Goal: Information Seeking & Learning: Learn about a topic

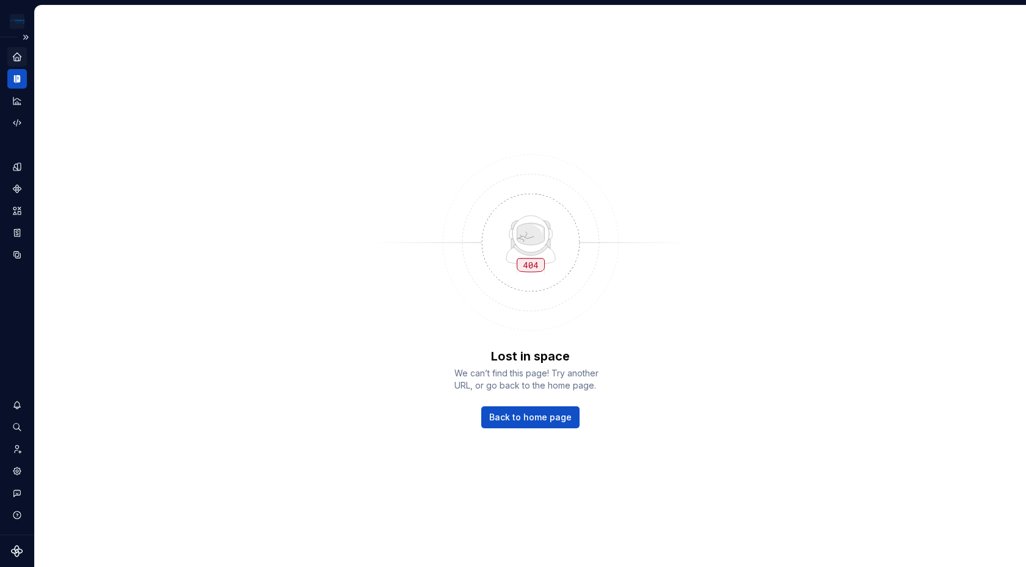
click at [12, 53] on icon "Home" at bounding box center [17, 56] width 11 height 11
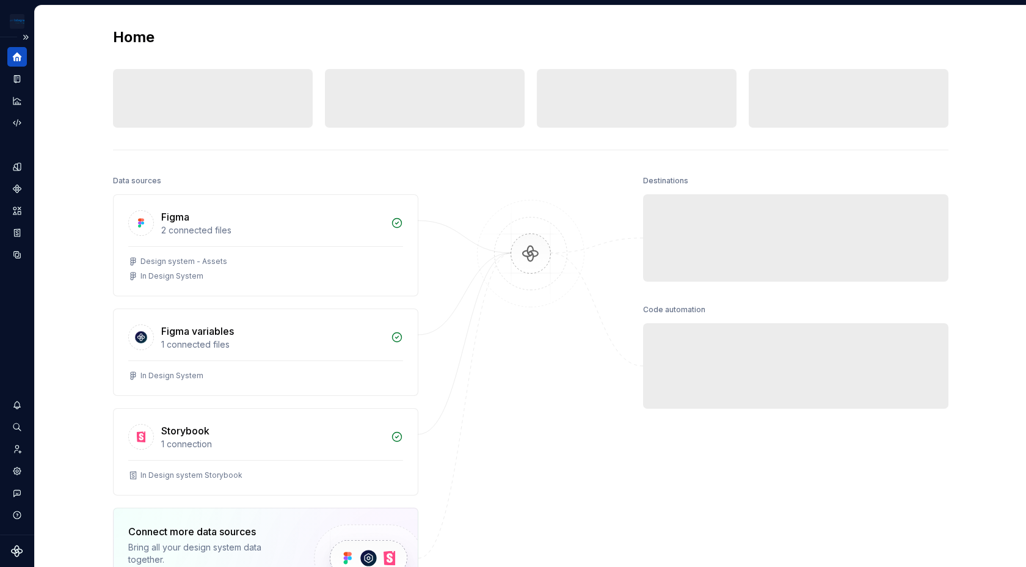
click at [12, 53] on icon "Home" at bounding box center [17, 56] width 11 height 11
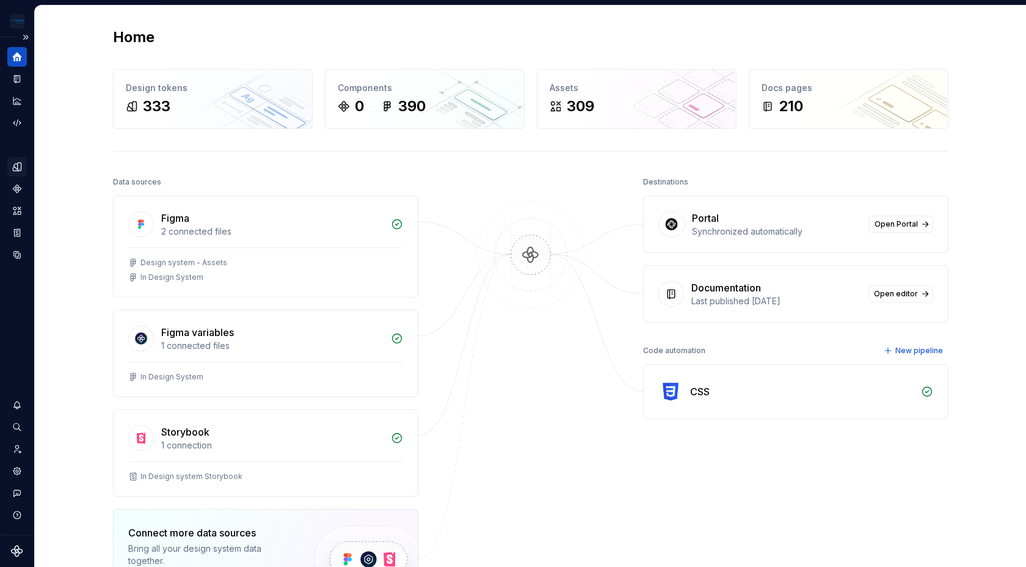
click at [19, 164] on icon "Design tokens" at bounding box center [20, 166] width 4 height 8
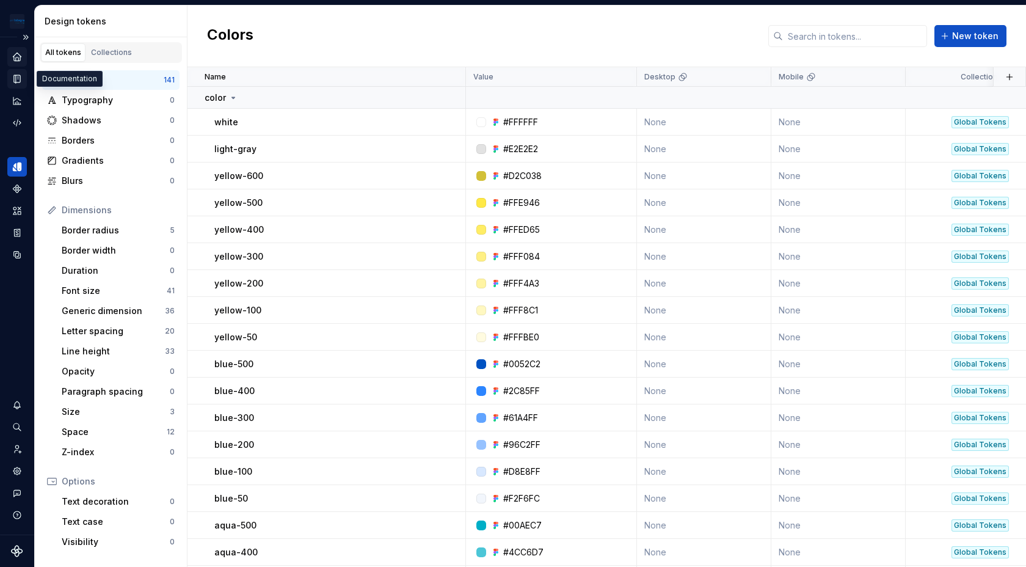
click at [21, 81] on icon "Documentation" at bounding box center [17, 78] width 11 height 11
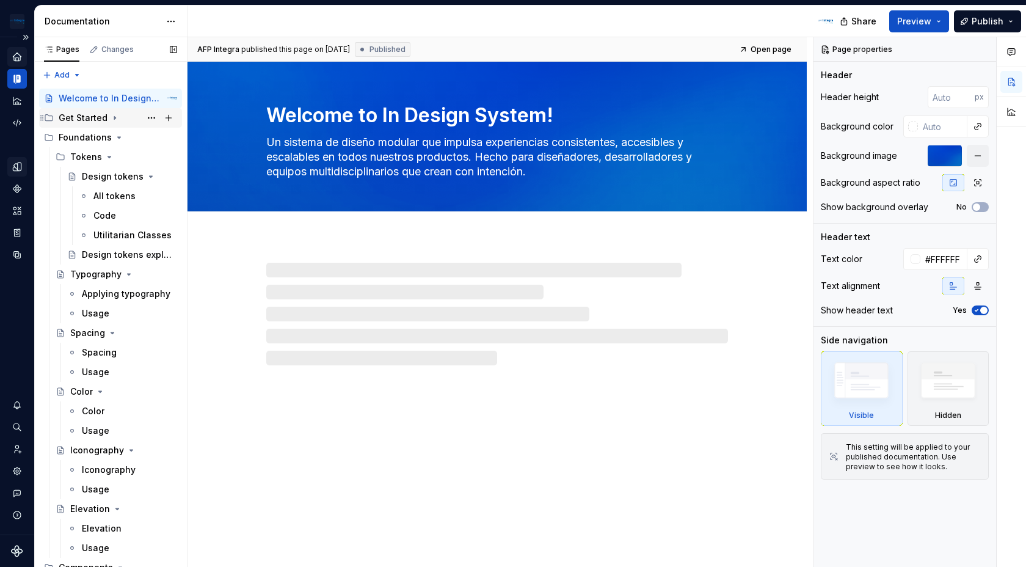
click at [111, 120] on icon "Page tree" at bounding box center [115, 118] width 10 height 10
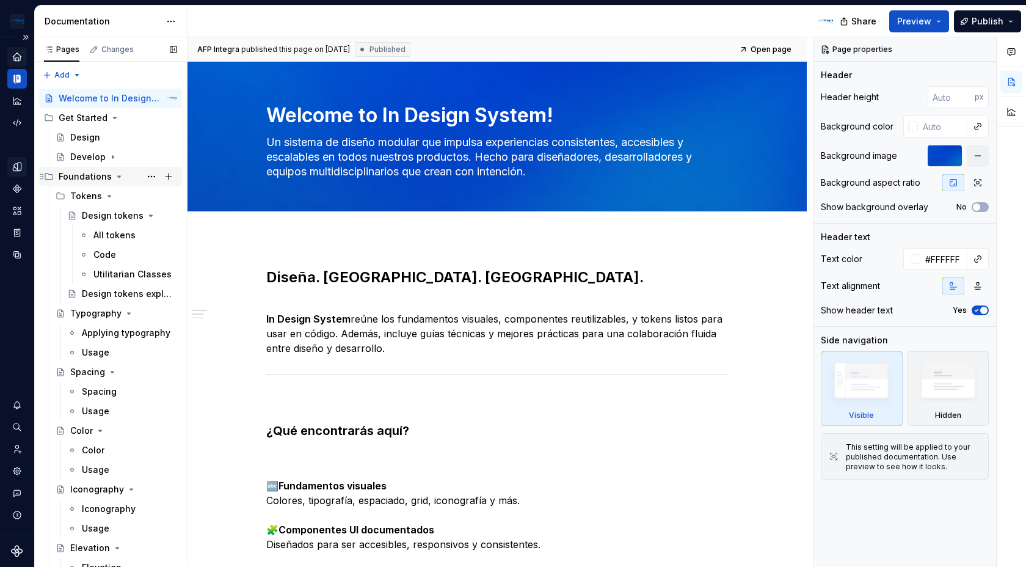
click at [114, 175] on icon "Page tree" at bounding box center [119, 177] width 10 height 10
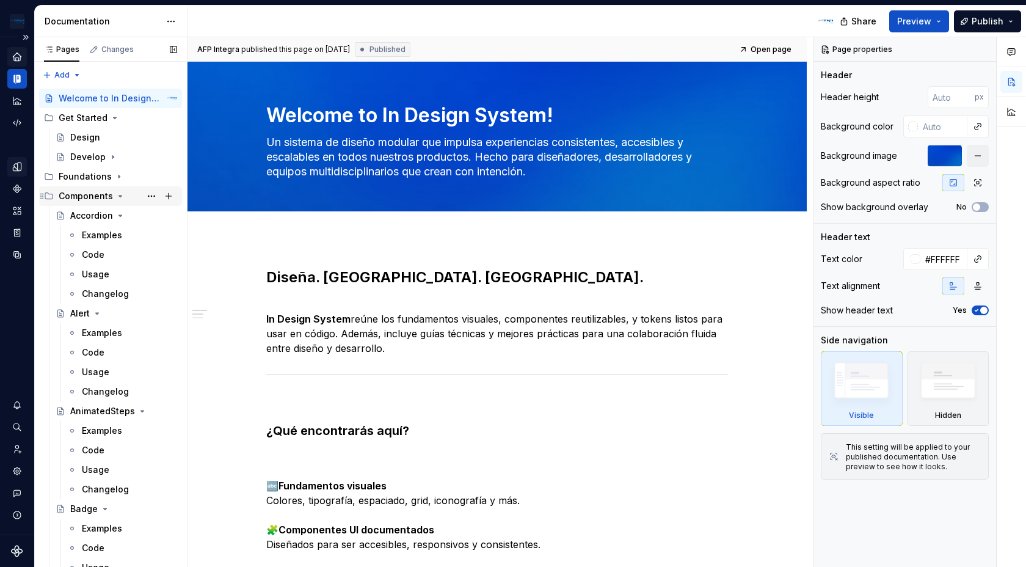
click at [116, 197] on icon "Page tree" at bounding box center [120, 196] width 10 height 10
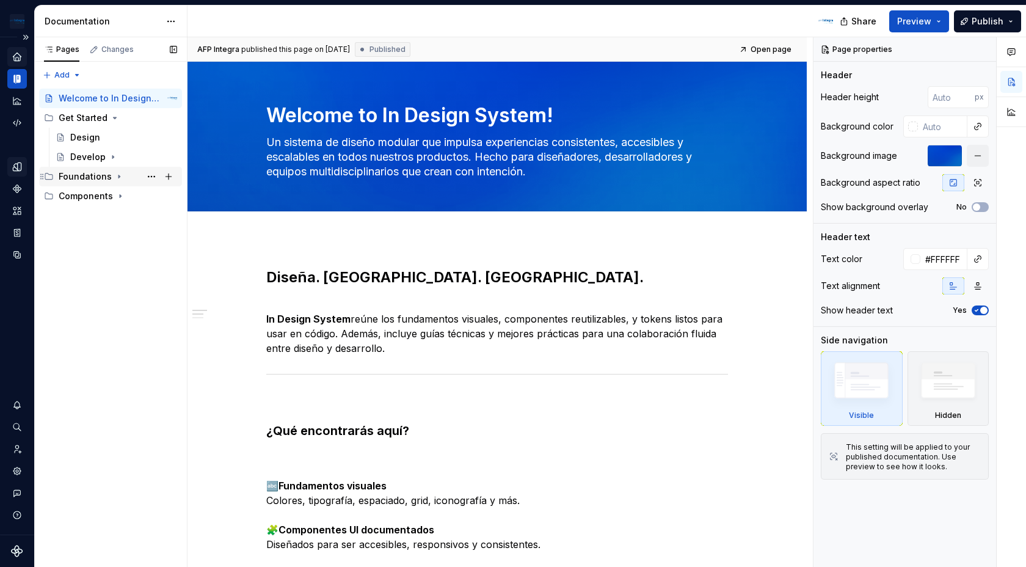
click at [114, 179] on icon "Page tree" at bounding box center [119, 177] width 10 height 10
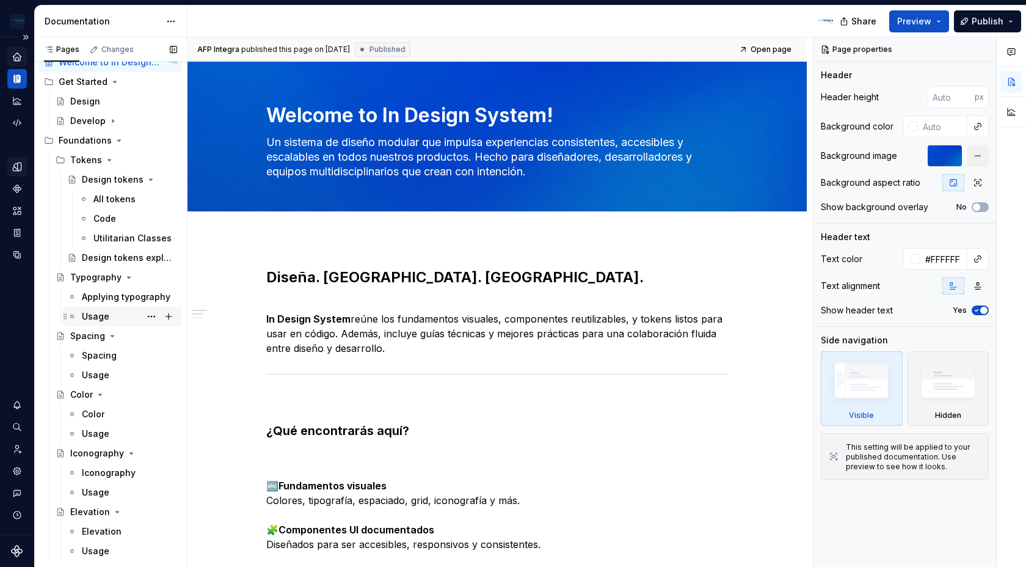
scroll to position [46, 0]
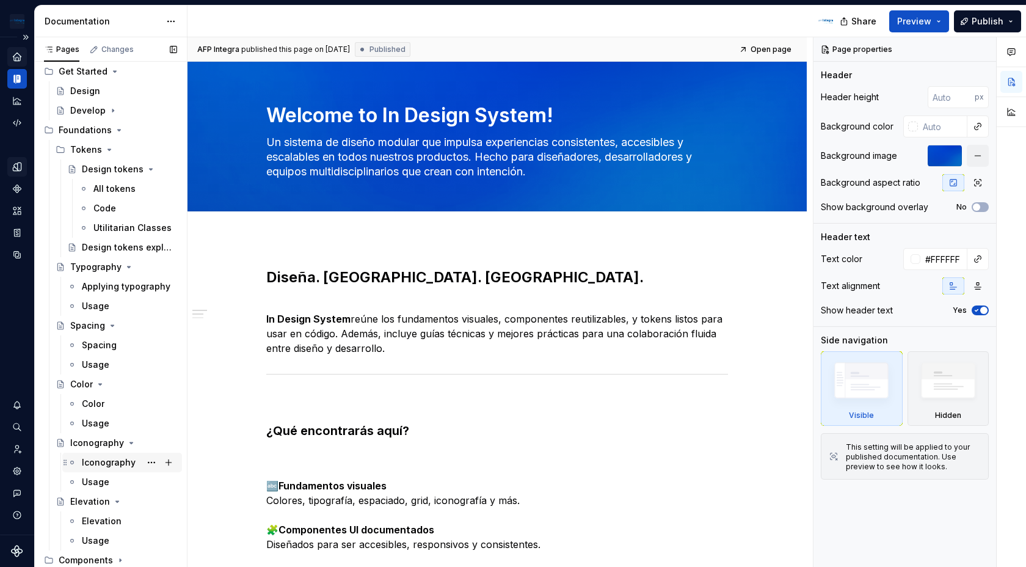
click at [120, 468] on div "Iconography" at bounding box center [109, 462] width 54 height 12
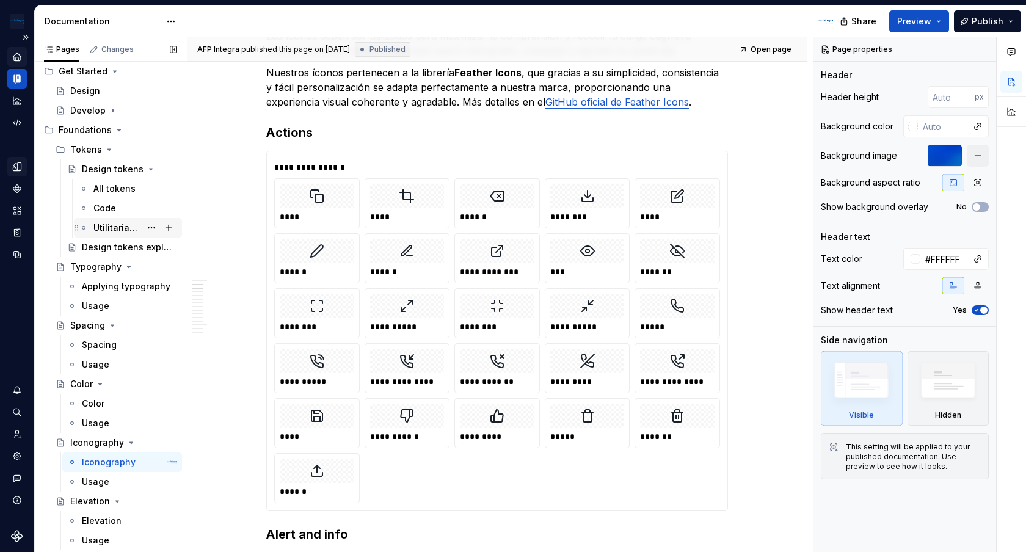
scroll to position [61, 0]
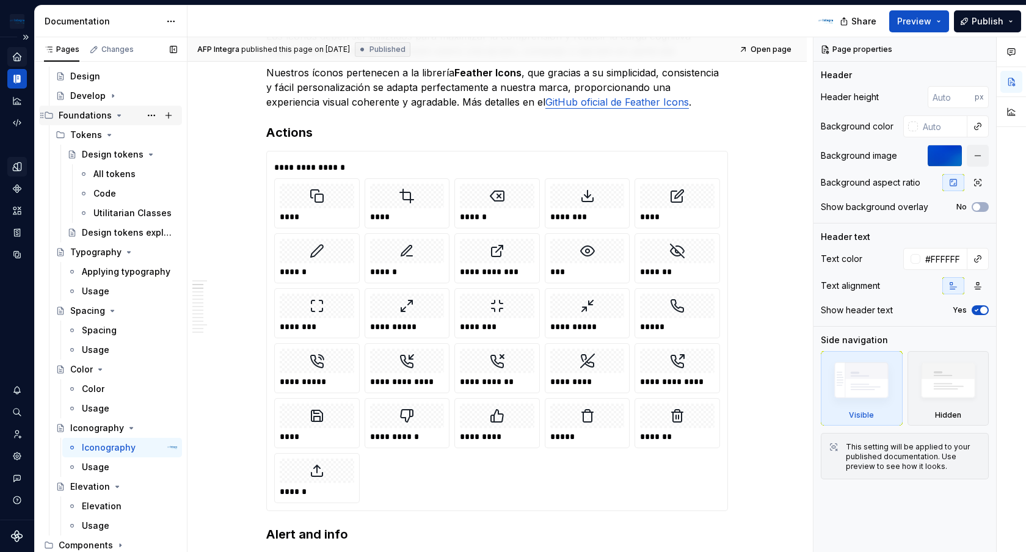
click at [117, 117] on icon "Page tree" at bounding box center [119, 116] width 10 height 10
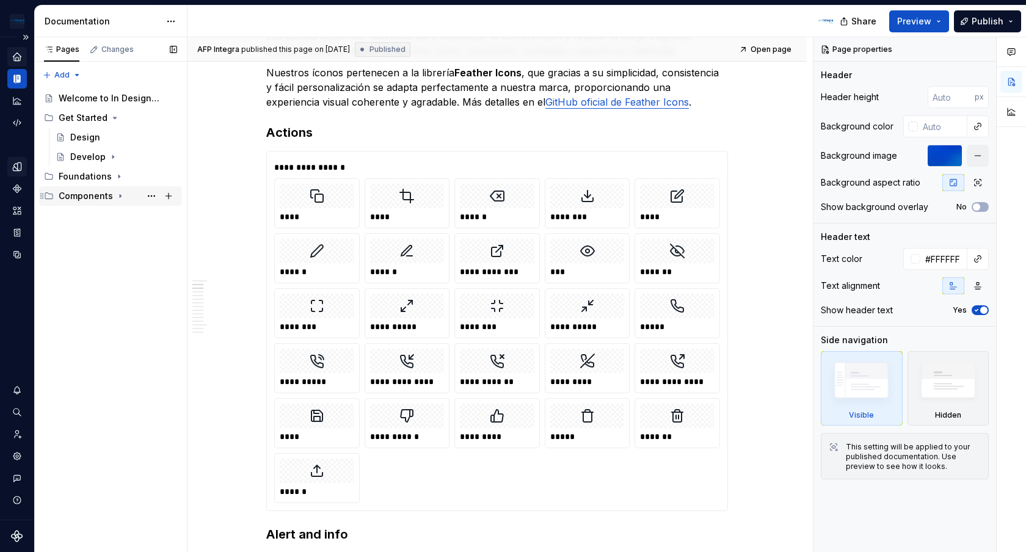
click at [115, 193] on icon "Page tree" at bounding box center [120, 196] width 10 height 10
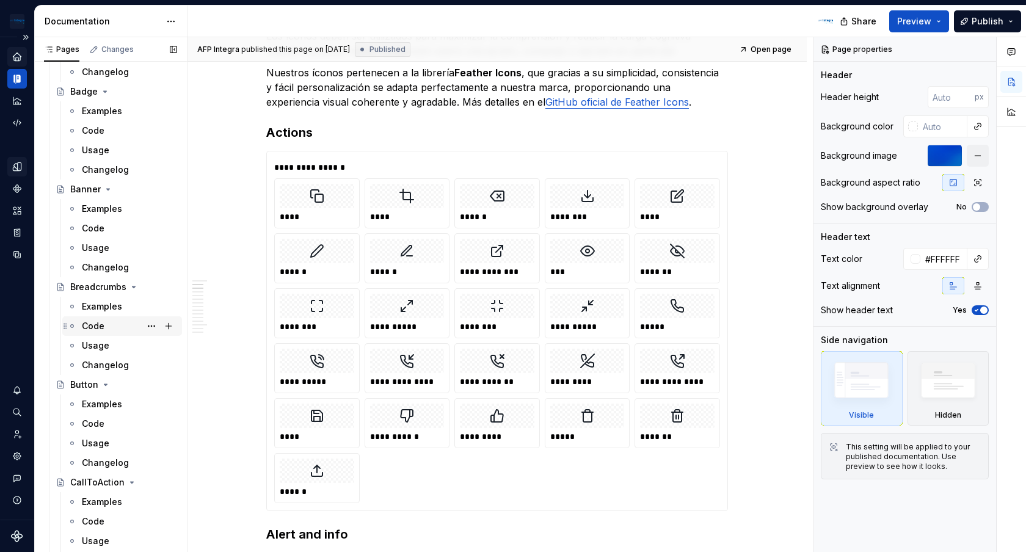
scroll to position [462, 0]
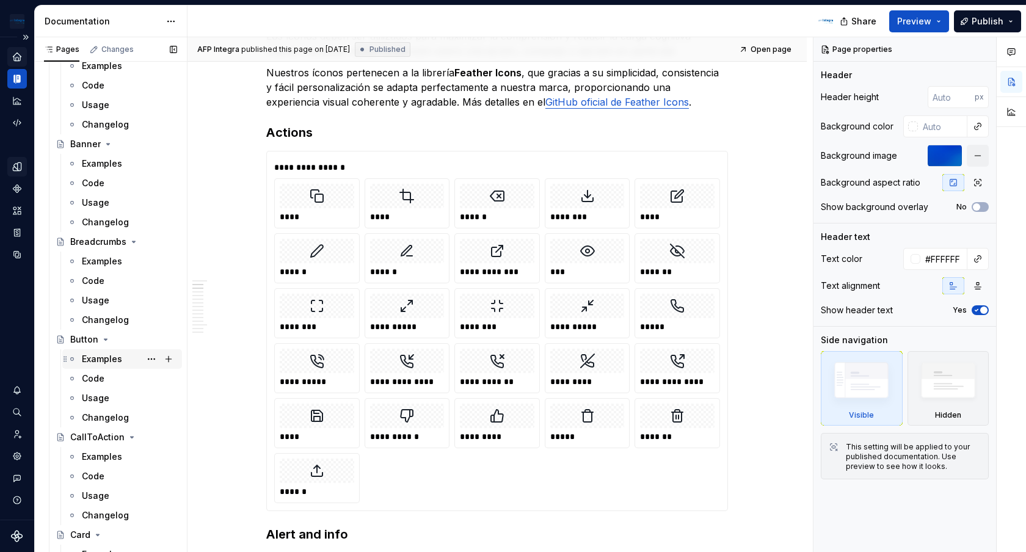
click at [99, 360] on div "Examples" at bounding box center [102, 359] width 40 height 12
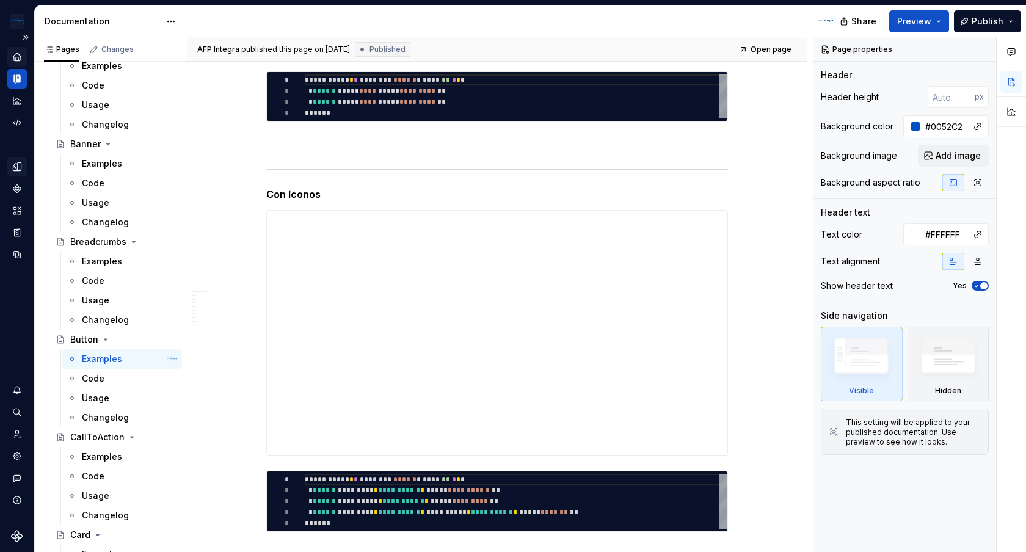
scroll to position [1415, 0]
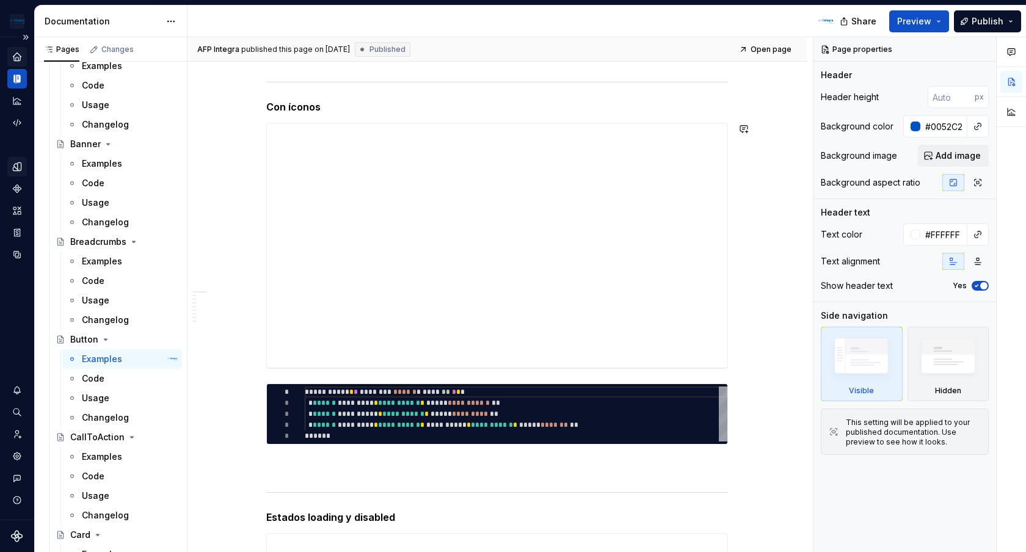
type textarea "*"
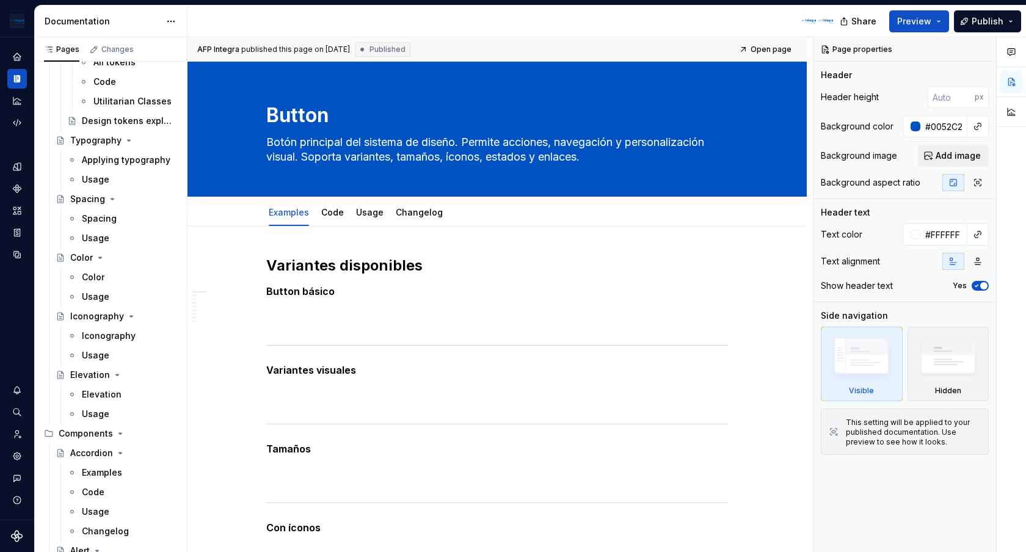
scroll to position [151, 0]
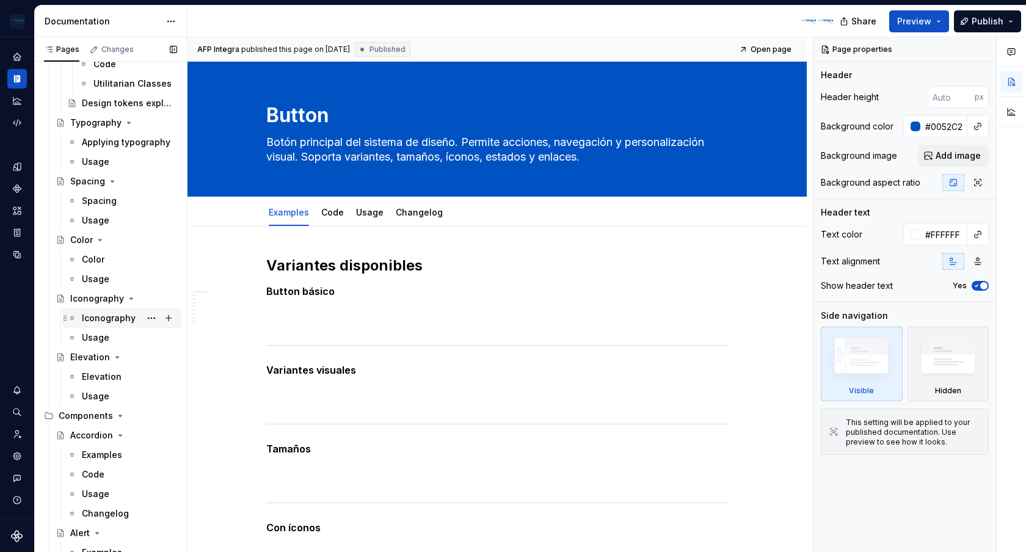
click at [118, 319] on div "Iconography" at bounding box center [109, 318] width 54 height 12
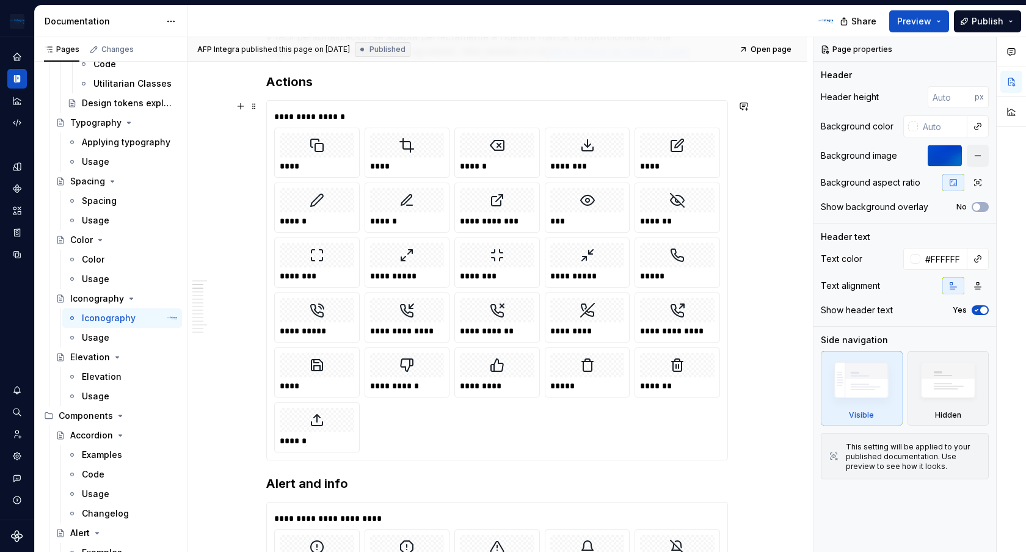
scroll to position [600, 0]
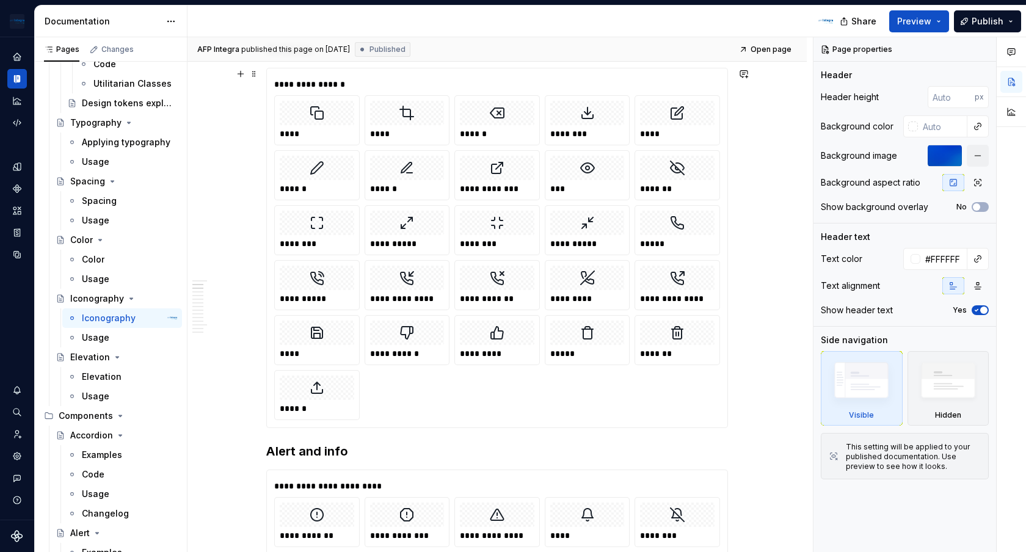
type textarea "*"
